Goal: Task Accomplishment & Management: Complete application form

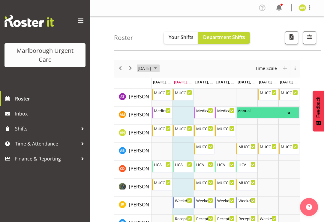
click at [159, 69] on span "October 2025" at bounding box center [155, 67] width 7 height 7
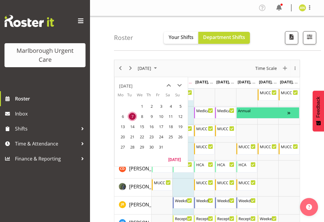
click at [160, 148] on span "31" at bounding box center [161, 146] width 9 height 9
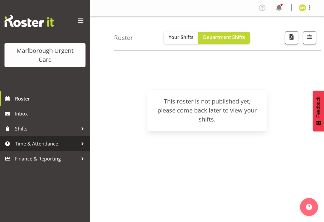
click at [82, 142] on div at bounding box center [82, 143] width 9 height 9
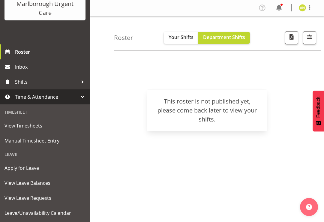
scroll to position [60, 0]
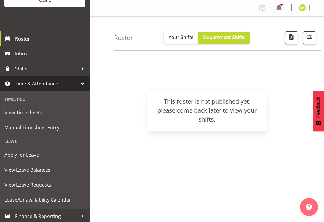
click at [52, 129] on span "Manual Timesheet Entry" at bounding box center [44, 127] width 81 height 9
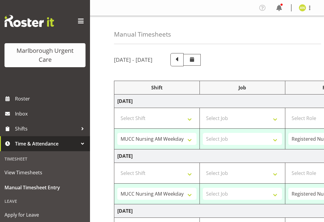
select select "80892"
select select "80933"
select select "80892"
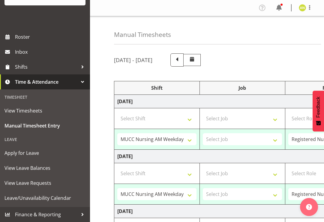
scroll to position [62, 0]
click at [36, 152] on span "Apply for Leave" at bounding box center [44, 152] width 81 height 9
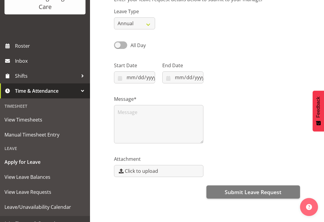
scroll to position [52, 0]
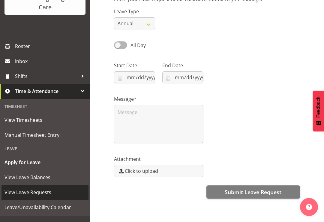
click at [45, 192] on span "View Leave Requests" at bounding box center [44, 192] width 81 height 9
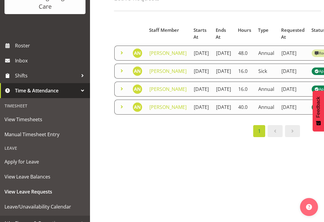
scroll to position [52, 0]
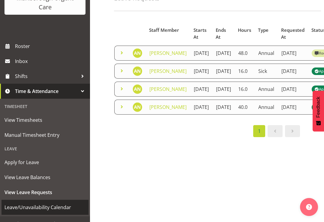
click at [63, 207] on span "Leave/Unavailability Calendar" at bounding box center [44, 207] width 81 height 9
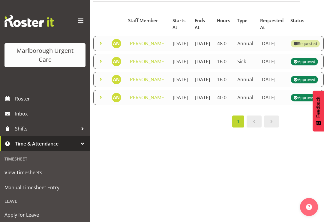
scroll to position [0, 0]
click at [81, 19] on span at bounding box center [81, 21] width 10 height 10
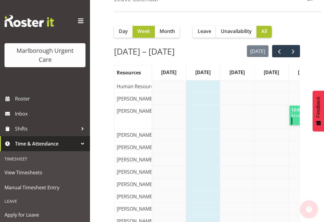
scroll to position [21, 0]
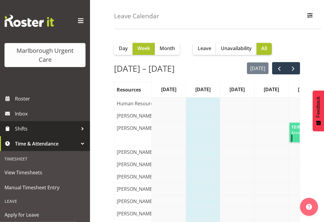
click at [28, 130] on span "Shifts" at bounding box center [46, 128] width 63 height 9
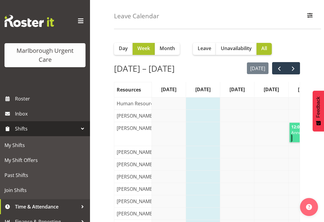
scroll to position [0, 0]
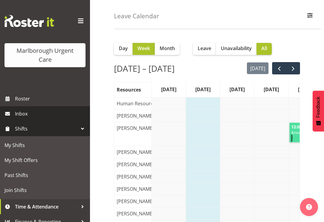
click at [28, 112] on span "Inbox" at bounding box center [51, 113] width 72 height 9
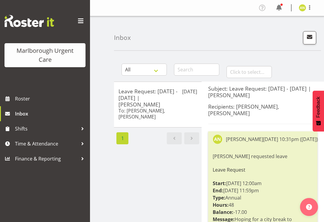
click at [279, 6] on span at bounding box center [279, 8] width 10 height 10
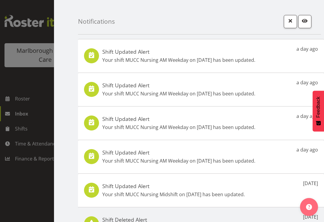
click at [290, 22] on span "button" at bounding box center [290, 21] width 8 height 8
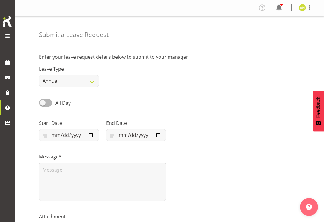
scroll to position [-8, 0]
